Goal: Transaction & Acquisition: Purchase product/service

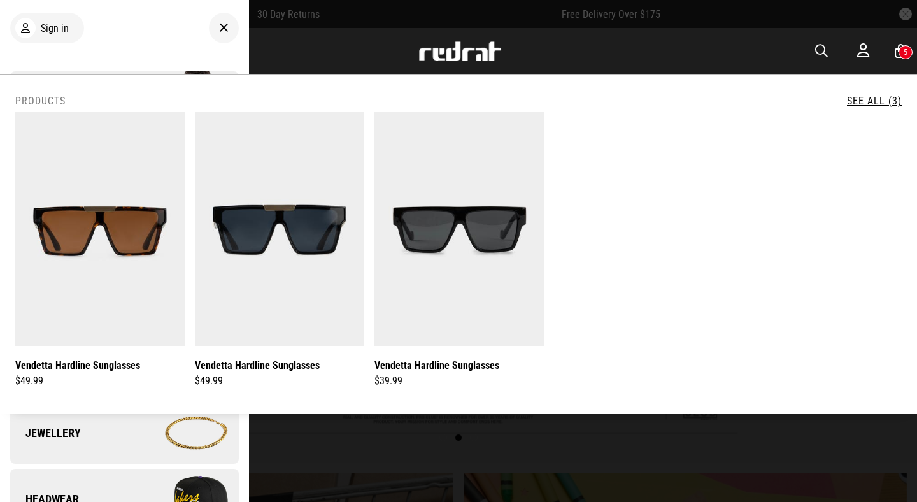
click at [108, 488] on link "Headwear" at bounding box center [124, 499] width 229 height 61
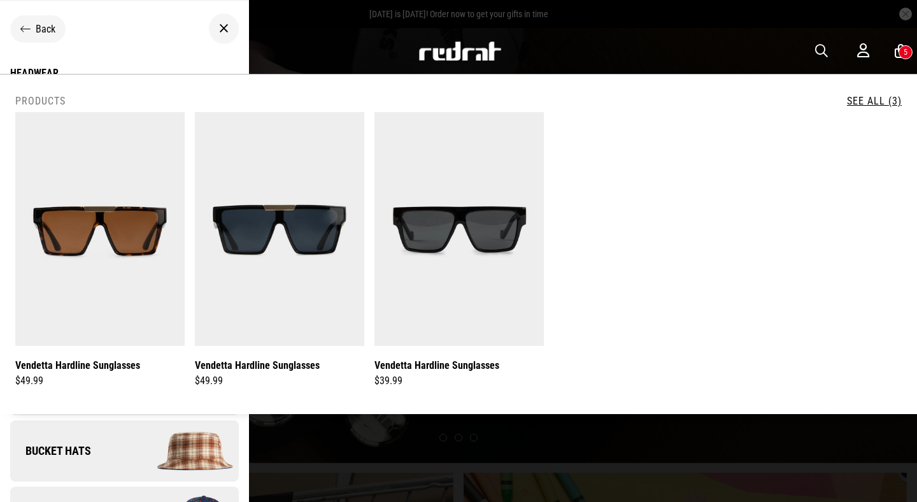
click at [425, 52] on img at bounding box center [460, 50] width 84 height 19
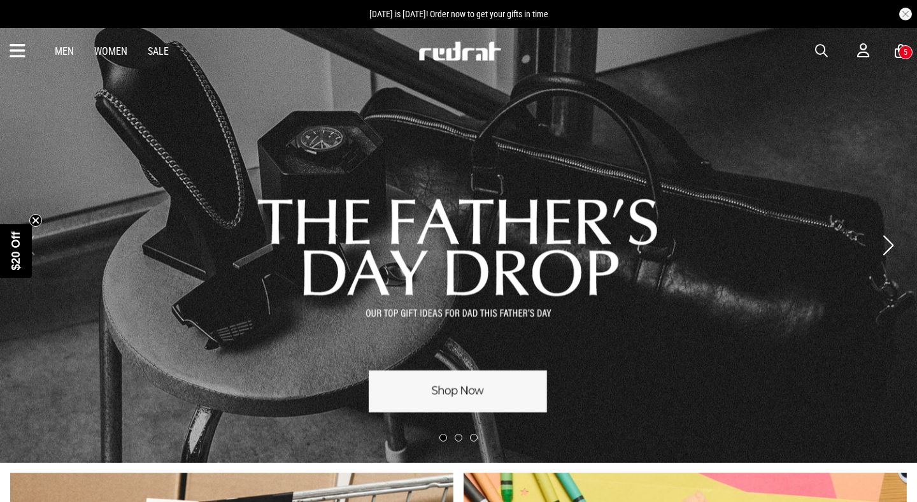
click at [18, 51] on icon at bounding box center [18, 51] width 16 height 21
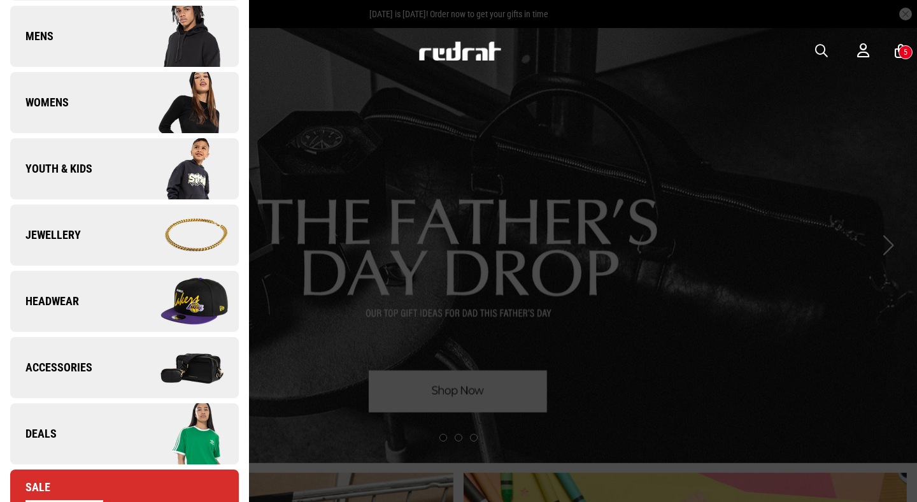
click at [83, 321] on link "Headwear" at bounding box center [124, 301] width 229 height 61
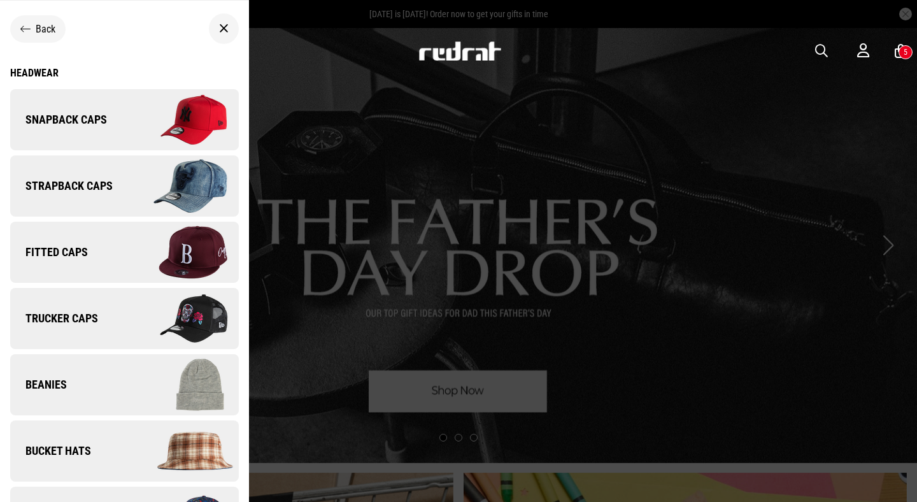
click at [46, 71] on div "Headwear" at bounding box center [124, 73] width 229 height 12
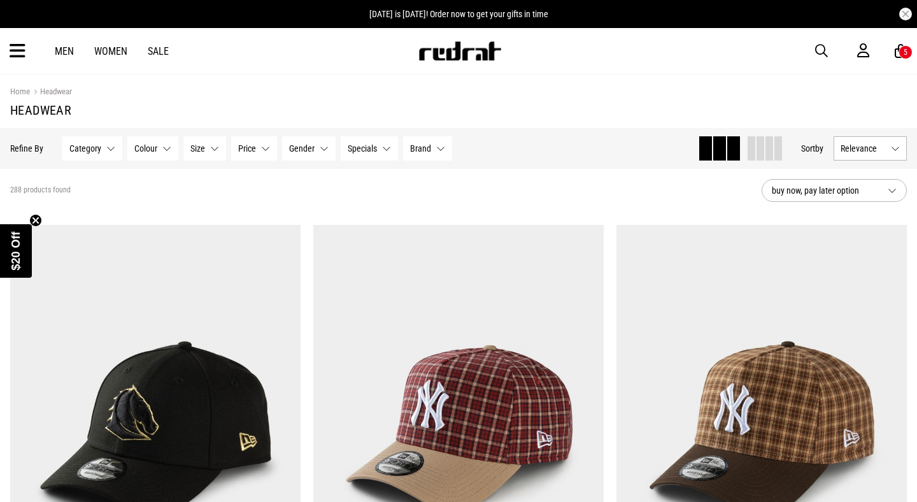
click at [861, 148] on span "Relevance" at bounding box center [862, 148] width 45 height 10
click at [865, 166] on li "Newest" at bounding box center [870, 171] width 72 height 23
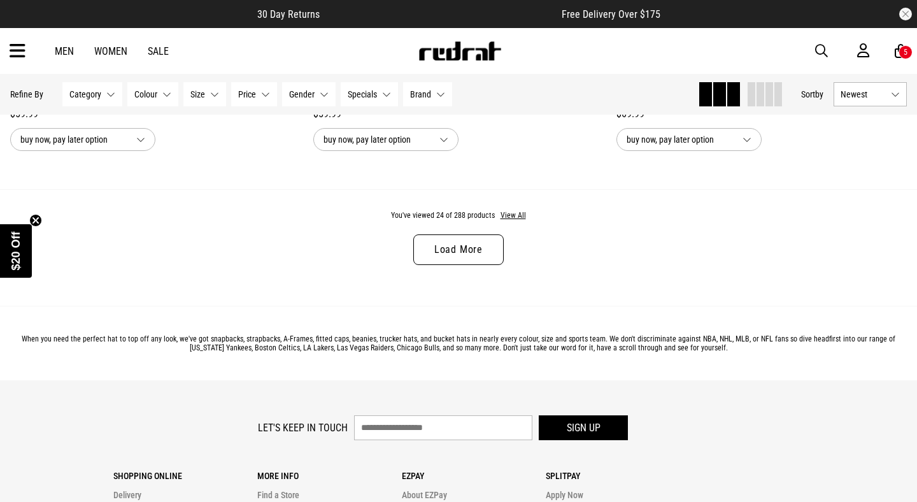
scroll to position [4121, 0]
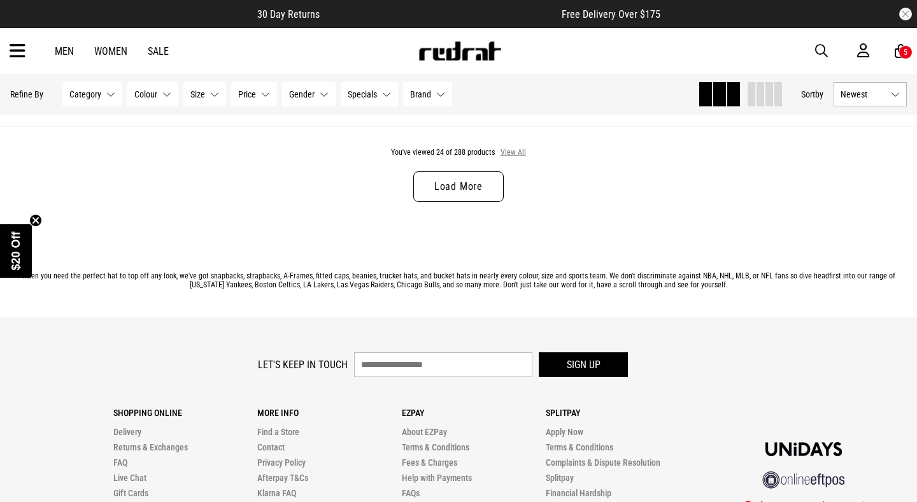
click at [516, 152] on button "View All" at bounding box center [513, 152] width 27 height 11
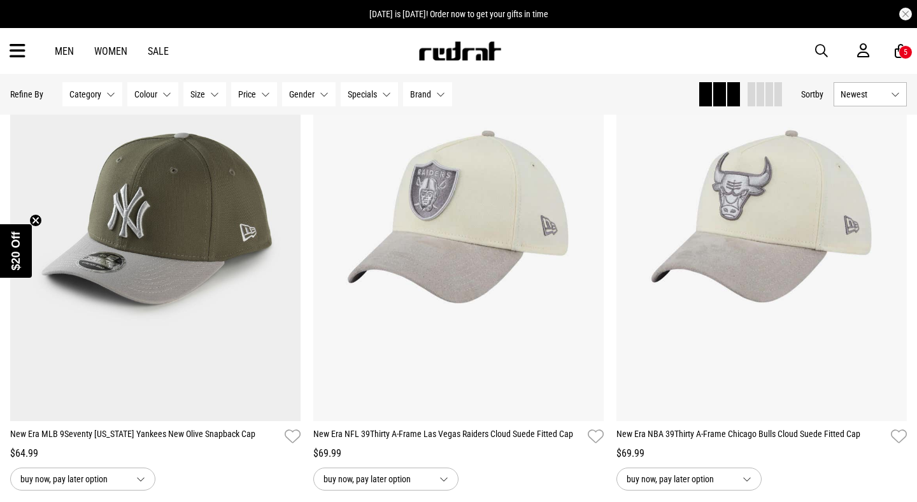
scroll to position [7185, 0]
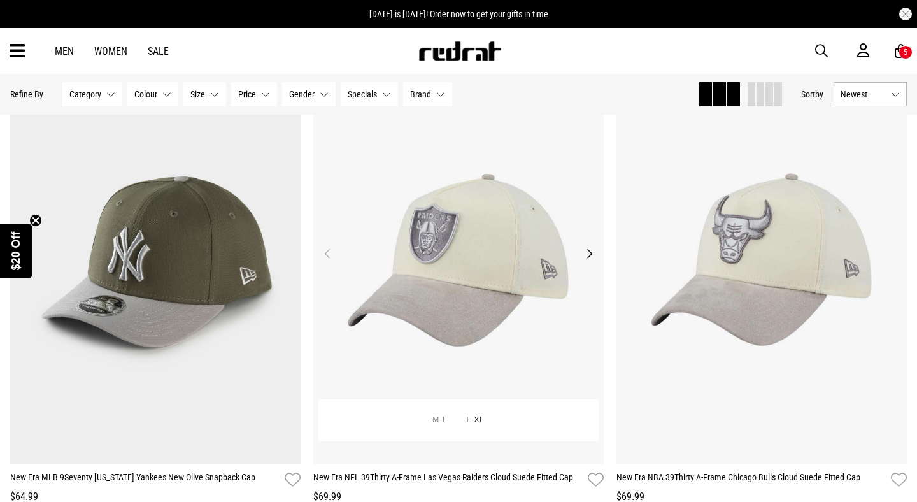
click at [590, 250] on button "Next" at bounding box center [589, 253] width 16 height 15
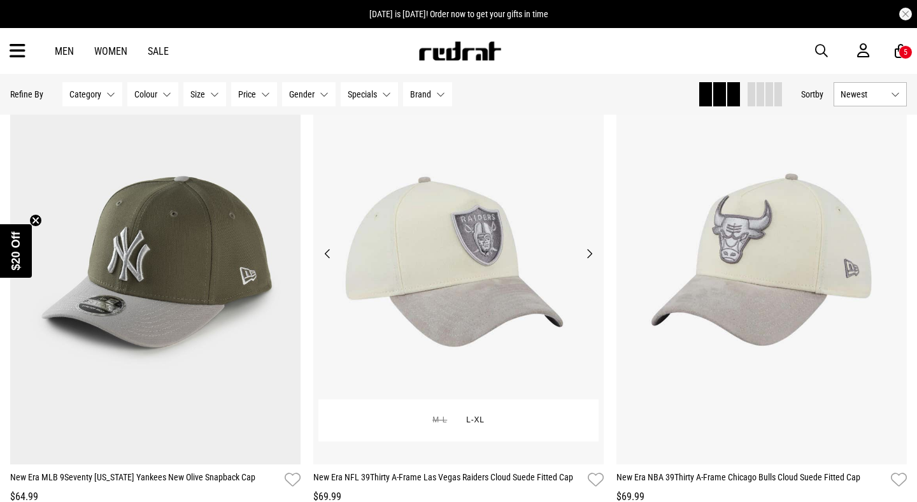
click at [590, 250] on button "Next" at bounding box center [589, 253] width 16 height 15
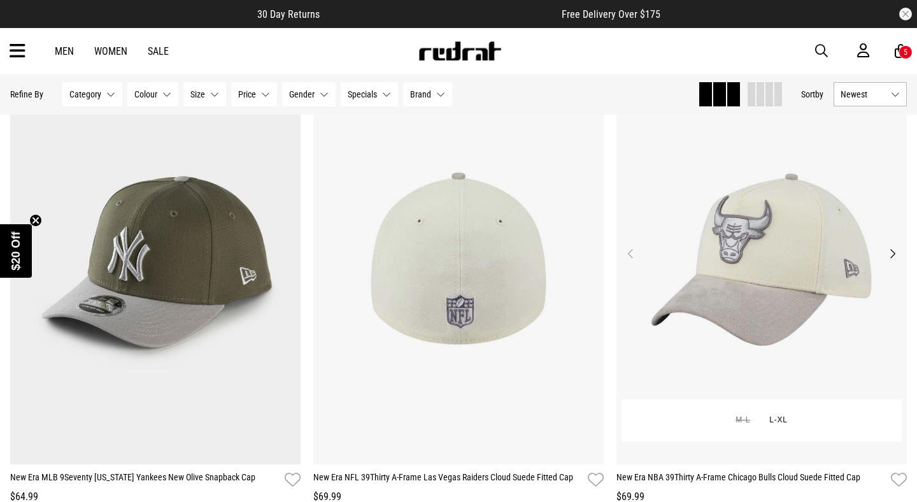
click at [626, 255] on button "Previous" at bounding box center [631, 253] width 16 height 15
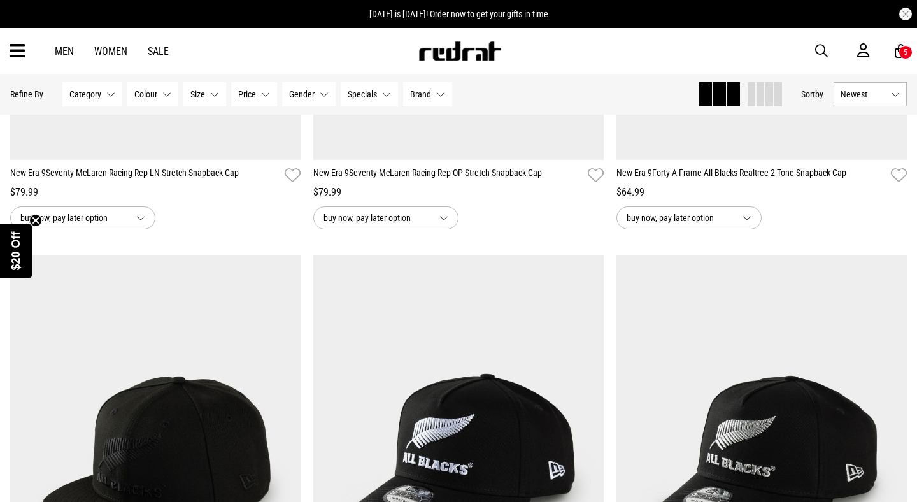
scroll to position [12646, 0]
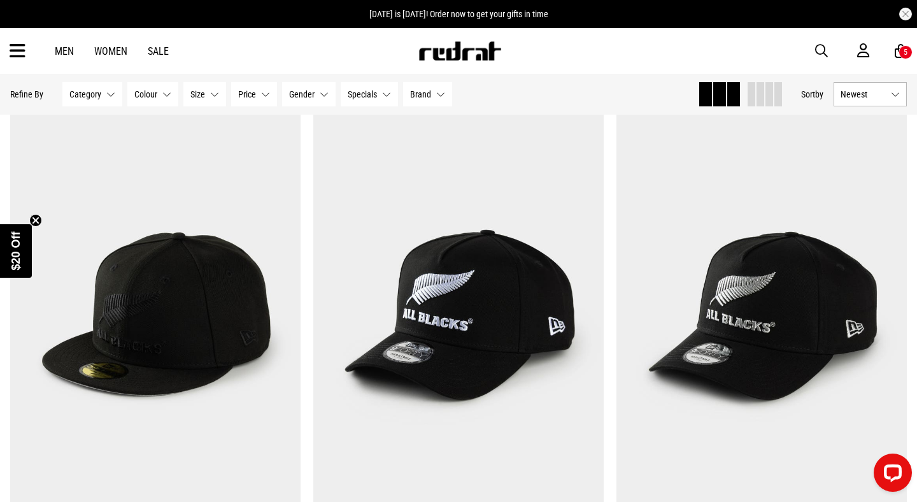
click at [817, 49] on span "button" at bounding box center [821, 50] width 13 height 15
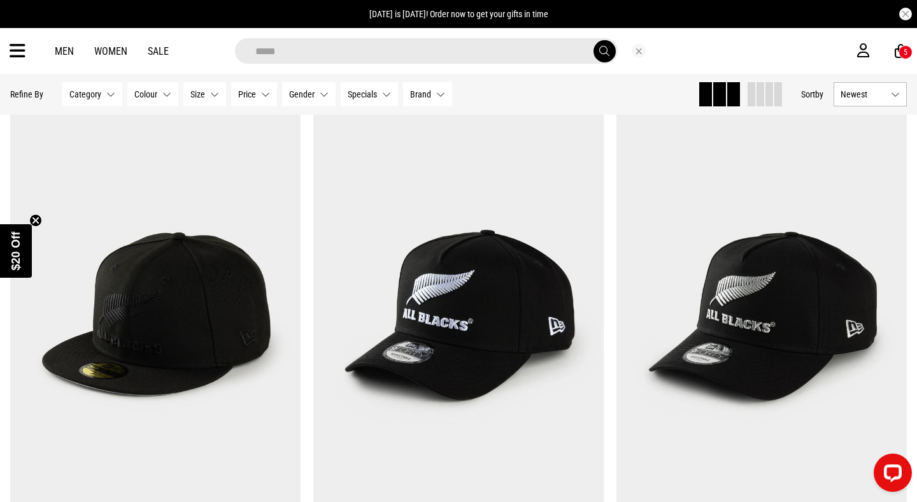
type input "*****"
click at [593, 40] on button "submit" at bounding box center [604, 51] width 22 height 22
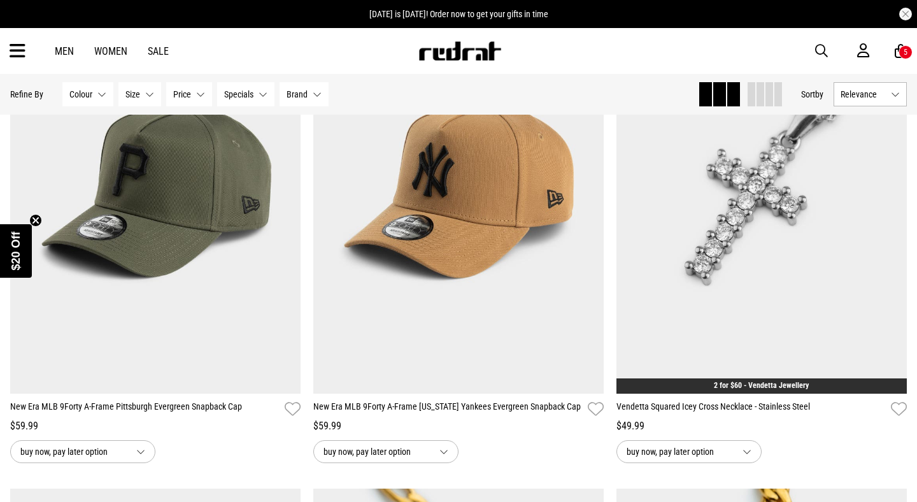
scroll to position [333, 0]
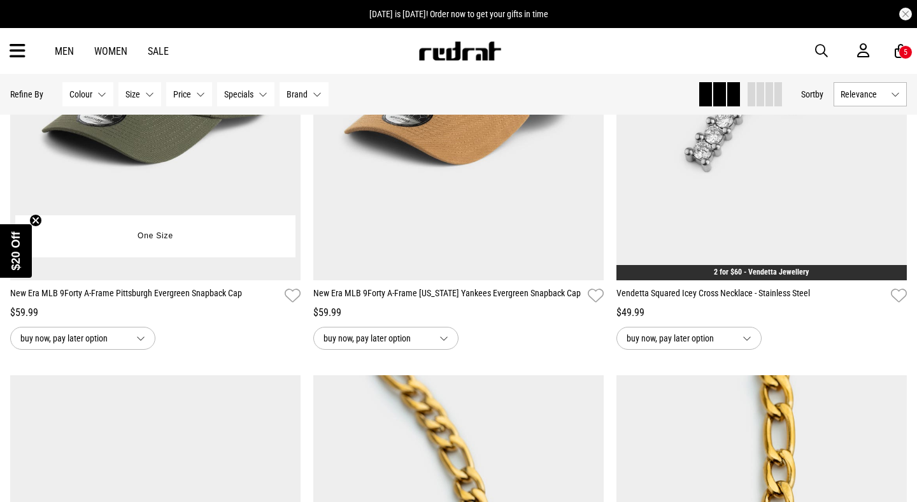
click at [246, 166] on img at bounding box center [155, 77] width 290 height 406
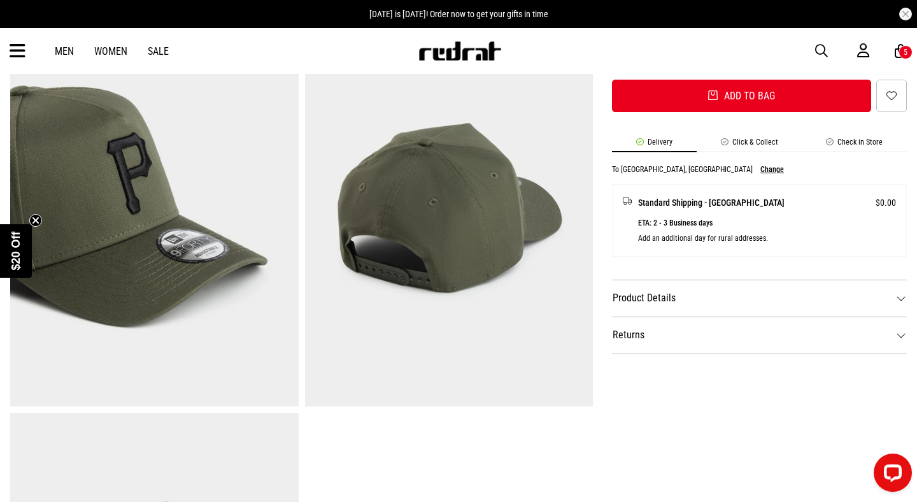
click at [651, 304] on dt "Product Details" at bounding box center [759, 297] width 295 height 37
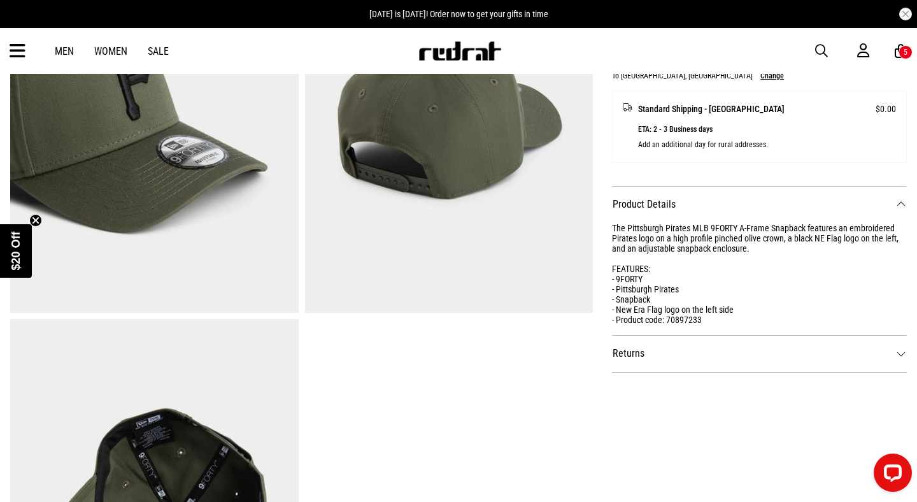
scroll to position [611, 0]
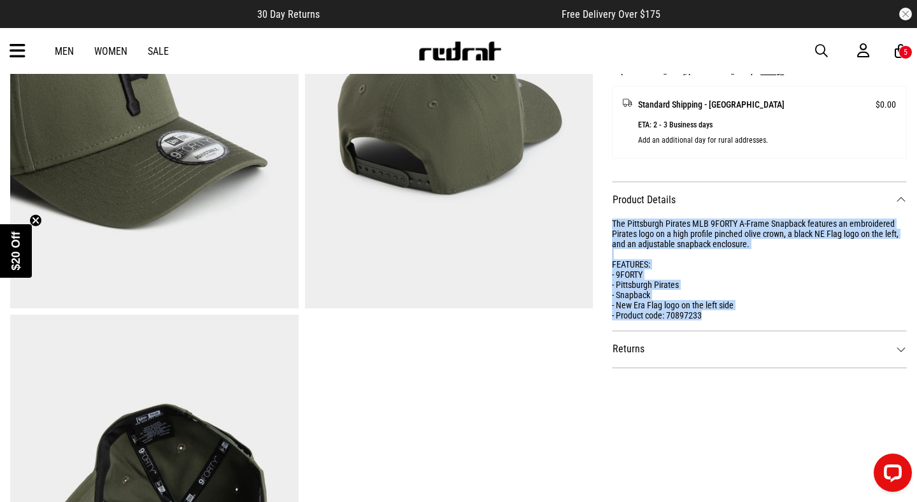
drag, startPoint x: 705, startPoint y: 318, endPoint x: 608, endPoint y: 222, distance: 136.4
click at [608, 222] on div "SHARE New Era MLB 9Forty A-Frame Pittsburgh Evergreen Snapback Cap Style Code: …" at bounding box center [750, 112] width 314 height 1211
copy div "The Pittsburgh Pirates MLB 9FORTY A-Frame Snapback features an embroidered Pira…"
